Goal: Task Accomplishment & Management: Use online tool/utility

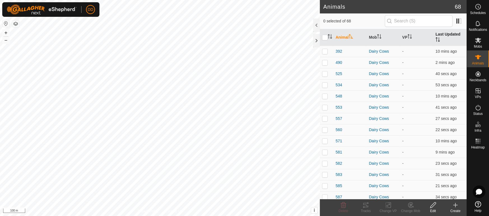
click at [444, 39] on th "Last Updated" at bounding box center [449, 37] width 33 height 17
click at [445, 37] on th "Last Updated" at bounding box center [449, 37] width 33 height 17
click at [449, 34] on th "Last Updated" at bounding box center [449, 37] width 33 height 17
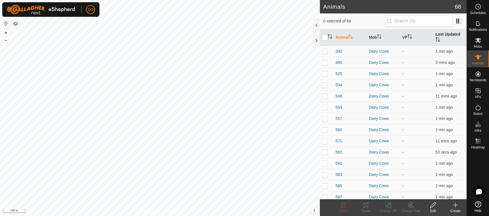
click at [450, 34] on th "Last Updated" at bounding box center [449, 37] width 33 height 17
click at [478, 42] on icon at bounding box center [478, 40] width 6 height 5
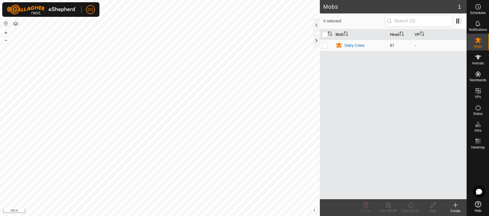
click at [325, 46] on p-checkbox at bounding box center [325, 45] width 6 height 4
checkbox input "true"
click at [417, 208] on div "Turn On VP" at bounding box center [411, 210] width 22 height 5
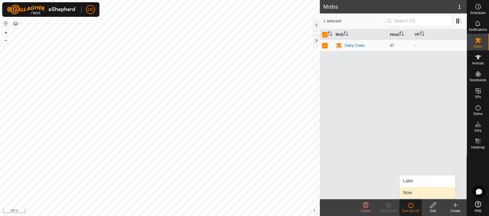
click at [406, 194] on link "Now" at bounding box center [427, 192] width 55 height 11
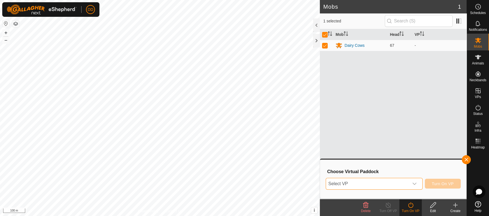
click at [370, 185] on span "Select VP" at bounding box center [367, 183] width 83 height 11
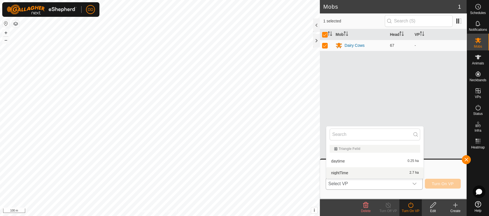
click at [370, 174] on li "nightTime 2.7 ha" at bounding box center [374, 172] width 97 height 11
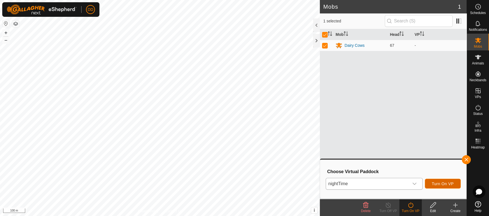
click at [456, 185] on button "Turn On VP" at bounding box center [443, 184] width 36 height 10
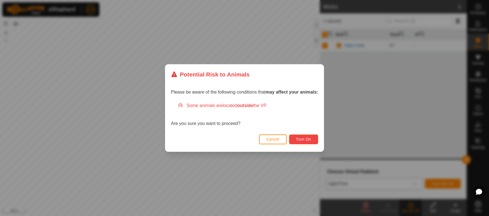
click at [305, 140] on span "Turn On" at bounding box center [303, 139] width 15 height 4
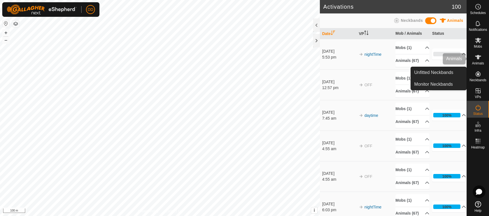
click at [486, 65] on div "Animals" at bounding box center [478, 58] width 22 height 17
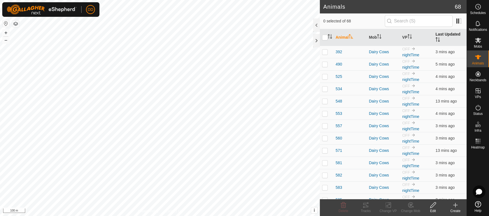
click at [456, 32] on th "Last Updated" at bounding box center [449, 37] width 33 height 17
